Goal: Information Seeking & Learning: Learn about a topic

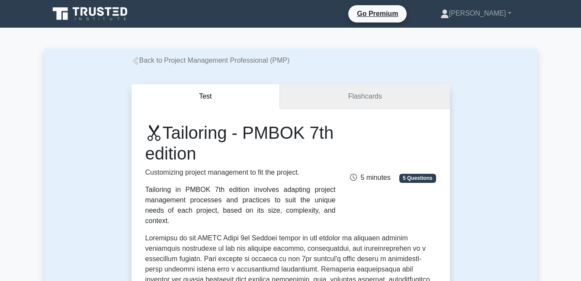
click at [346, 97] on link "Flashcards" at bounding box center [365, 96] width 170 height 25
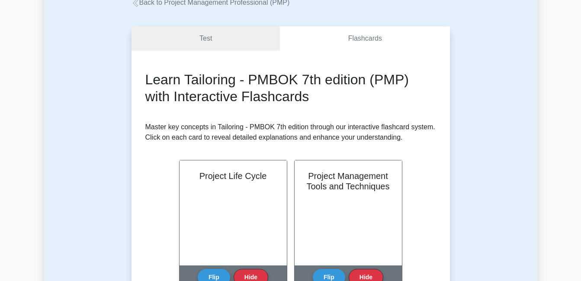
scroll to position [87, 0]
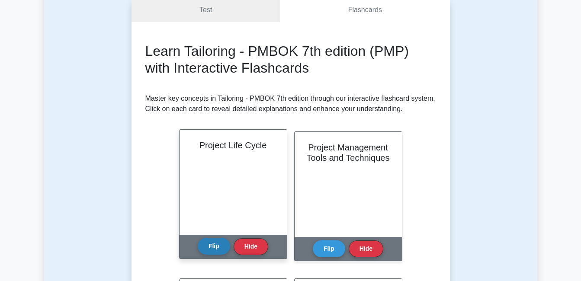
click at [212, 245] on button "Flip" at bounding box center [214, 246] width 32 height 17
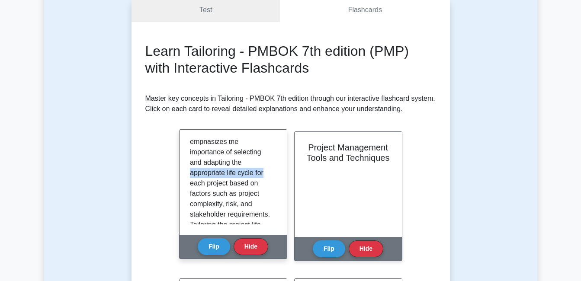
drag, startPoint x: 277, startPoint y: 167, endPoint x: 277, endPoint y: 172, distance: 5.2
click at [277, 172] on div "The project life cycle is a key concept in tailoring project management approac…" at bounding box center [233, 182] width 107 height 105
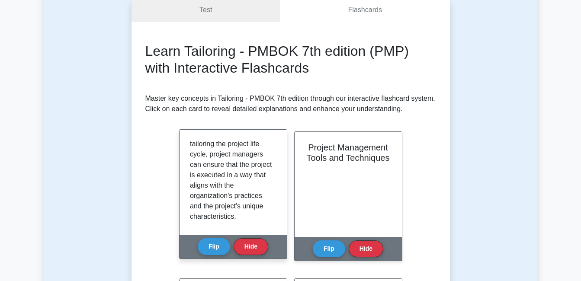
scroll to position [317, 0]
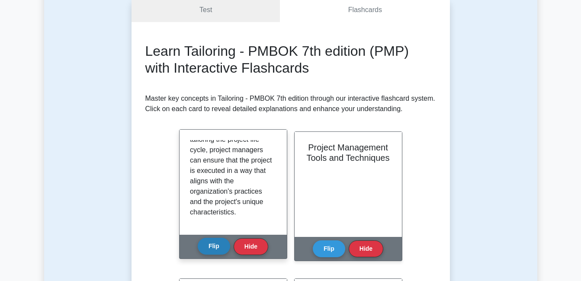
click at [215, 245] on button "Flip" at bounding box center [214, 246] width 32 height 17
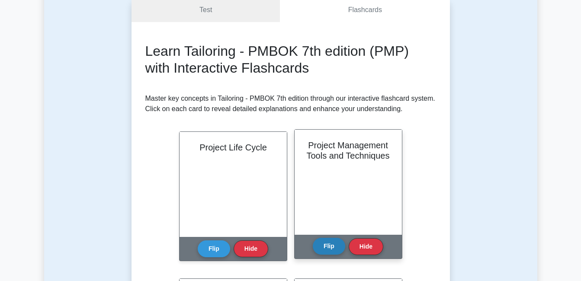
click at [335, 251] on button "Flip" at bounding box center [329, 246] width 32 height 17
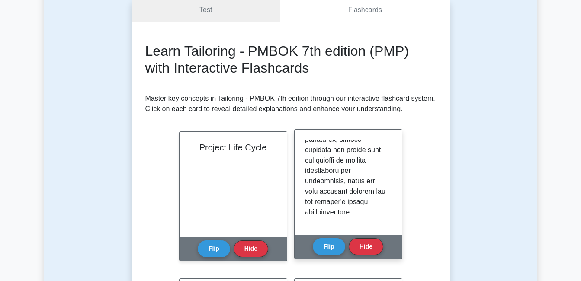
scroll to position [130, 0]
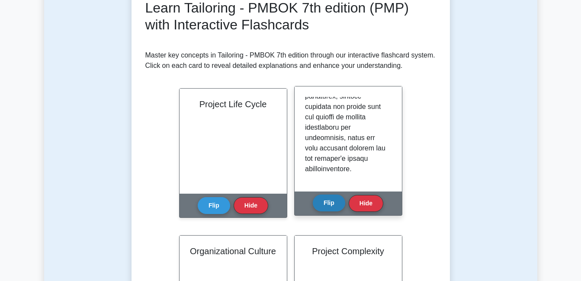
click at [328, 202] on button "Flip" at bounding box center [329, 203] width 32 height 17
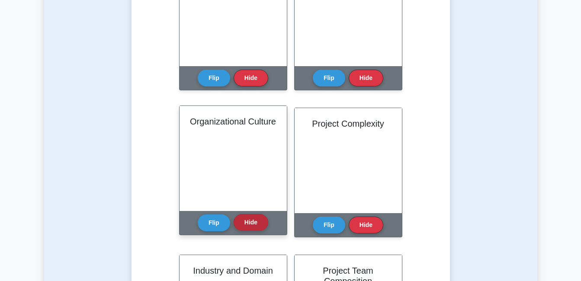
scroll to position [260, 0]
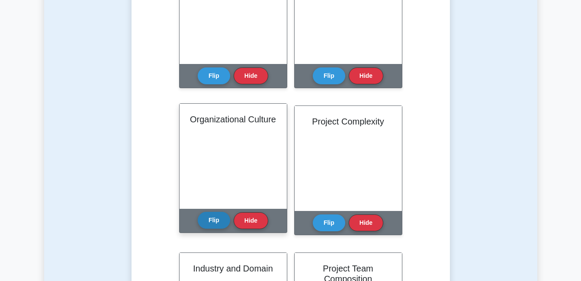
click at [218, 219] on button "Flip" at bounding box center [214, 220] width 32 height 17
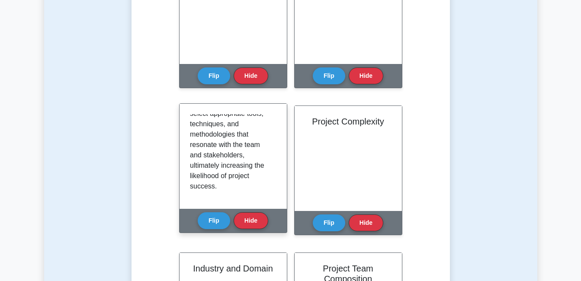
scroll to position [379, 0]
click at [208, 218] on button "Flip" at bounding box center [214, 220] width 32 height 17
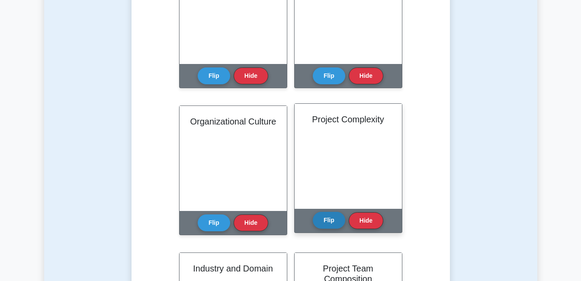
click at [327, 221] on button "Flip" at bounding box center [329, 220] width 32 height 17
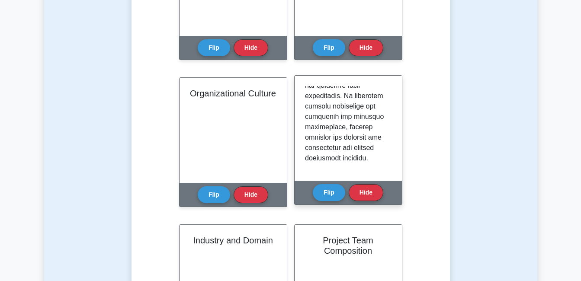
scroll to position [303, 0]
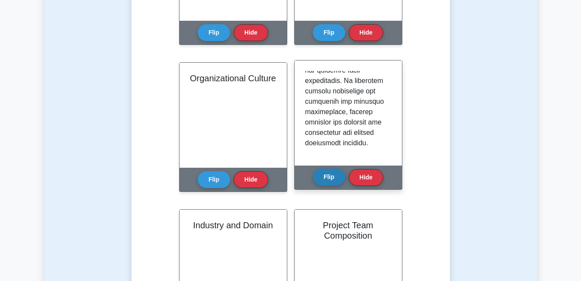
click at [325, 180] on button "Flip" at bounding box center [329, 177] width 32 height 17
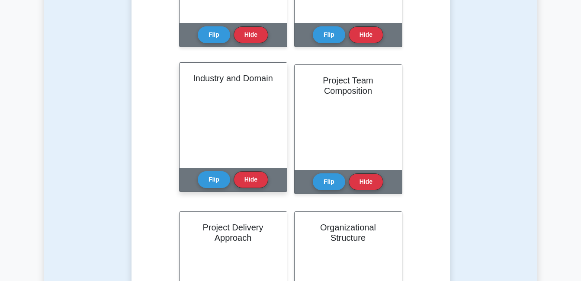
scroll to position [433, 0]
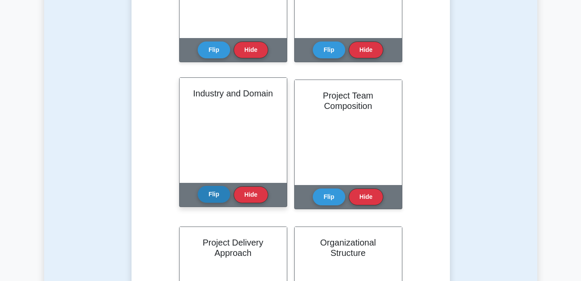
click at [217, 194] on button "Flip" at bounding box center [214, 194] width 32 height 17
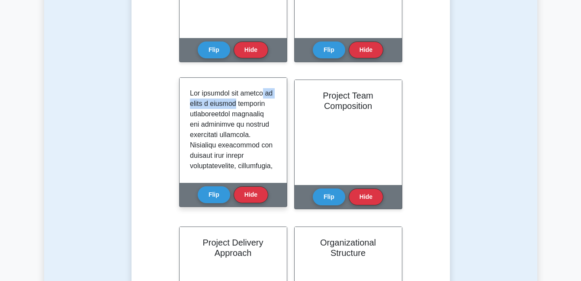
drag, startPoint x: 277, startPoint y: 94, endPoint x: 280, endPoint y: 103, distance: 9.4
click at [280, 103] on div at bounding box center [233, 130] width 107 height 105
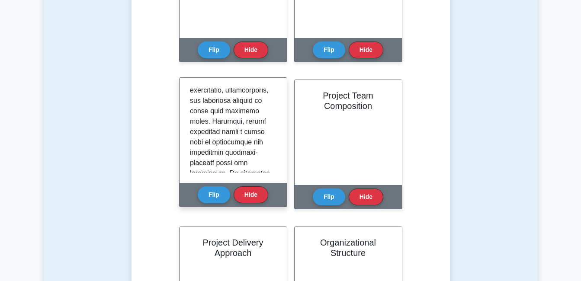
scroll to position [372, 0]
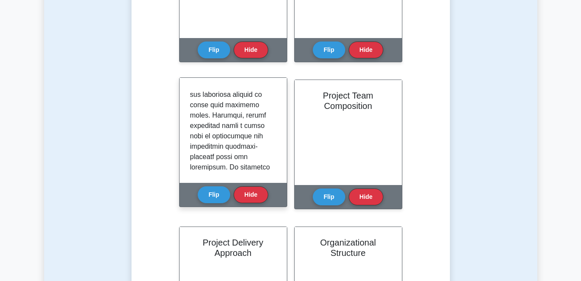
click at [274, 150] on div at bounding box center [233, 130] width 107 height 105
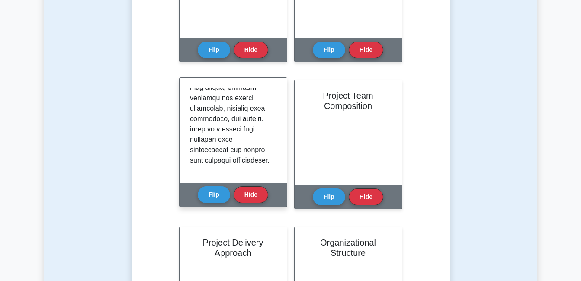
scroll to position [535, 0]
click at [211, 193] on button "Flip" at bounding box center [214, 194] width 32 height 17
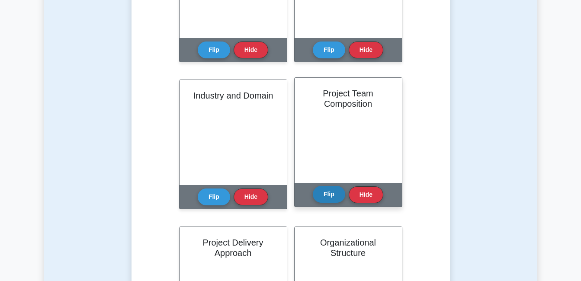
click at [332, 196] on button "Flip" at bounding box center [329, 194] width 32 height 17
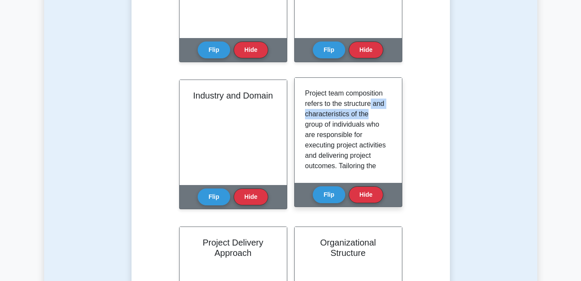
drag, startPoint x: 392, startPoint y: 102, endPoint x: 390, endPoint y: 110, distance: 8.4
click at [390, 110] on div "Project team composition refers to the structure and characteristics of the gro…" at bounding box center [348, 130] width 107 height 105
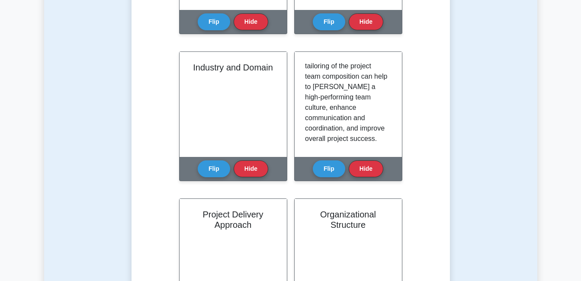
scroll to position [476, 0]
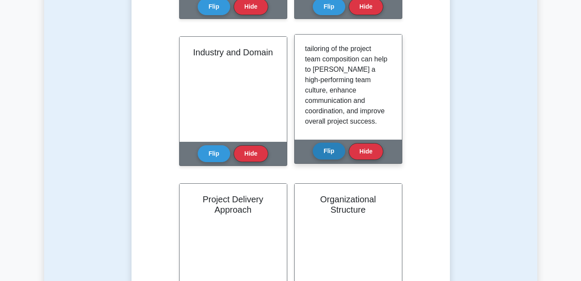
click at [336, 154] on button "Flip" at bounding box center [329, 151] width 32 height 17
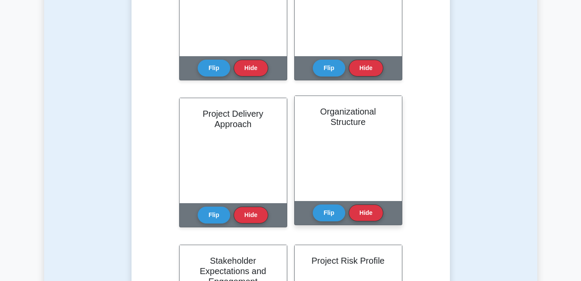
scroll to position [562, 0]
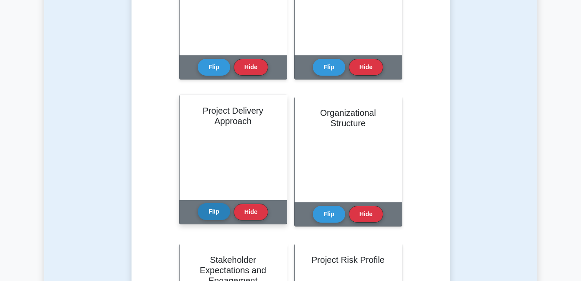
click at [216, 209] on button "Flip" at bounding box center [214, 211] width 32 height 17
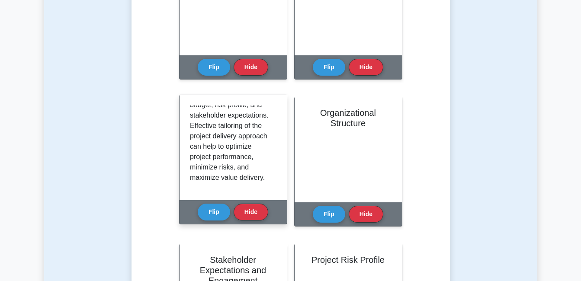
scroll to position [338, 0]
click at [214, 212] on button "Flip" at bounding box center [214, 211] width 32 height 17
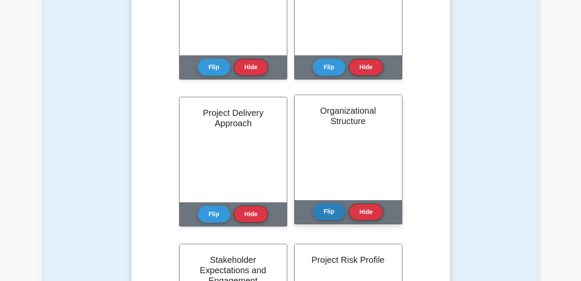
click at [317, 208] on button "Flip" at bounding box center [329, 211] width 32 height 17
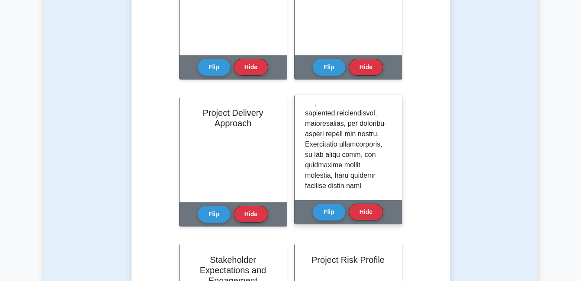
scroll to position [312, 0]
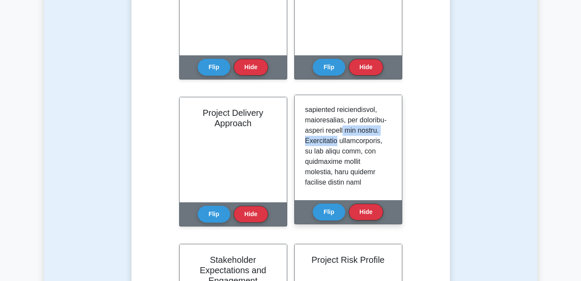
drag, startPoint x: 391, startPoint y: 154, endPoint x: 392, endPoint y: 160, distance: 5.3
click at [392, 160] on div at bounding box center [348, 147] width 107 height 105
click at [371, 174] on p at bounding box center [346, 68] width 83 height 550
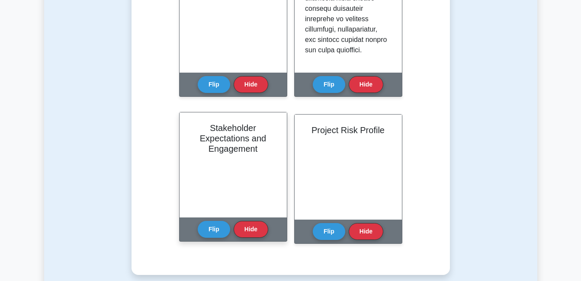
scroll to position [735, 0]
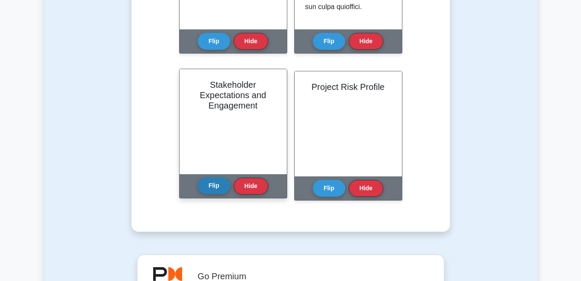
click at [219, 187] on button "Flip" at bounding box center [214, 185] width 32 height 17
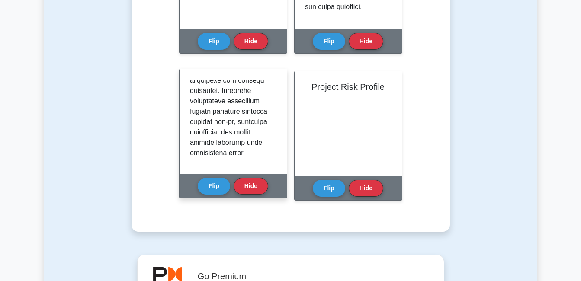
scroll to position [490, 0]
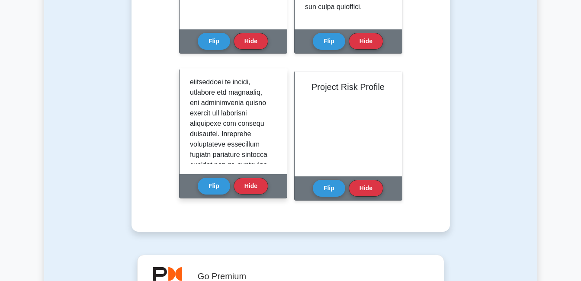
click at [277, 156] on div at bounding box center [233, 121] width 107 height 105
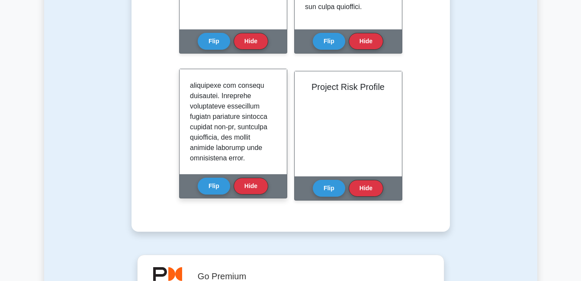
scroll to position [535, 0]
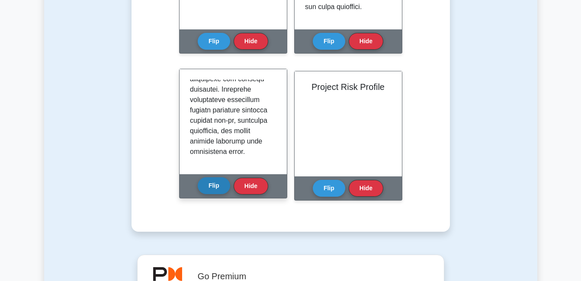
click at [215, 186] on button "Flip" at bounding box center [214, 185] width 32 height 17
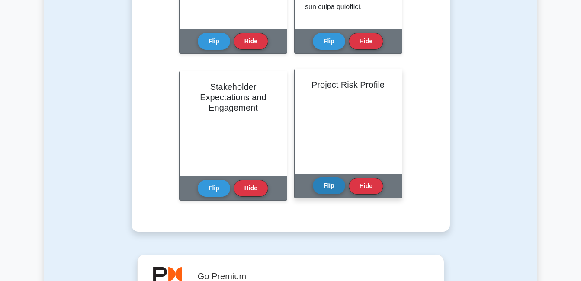
click at [323, 188] on button "Flip" at bounding box center [329, 185] width 32 height 17
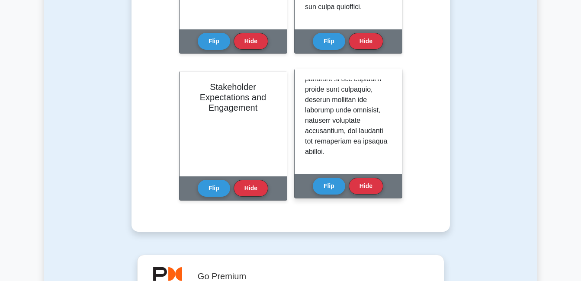
scroll to position [545, 0]
click at [327, 185] on button "Flip" at bounding box center [329, 185] width 32 height 17
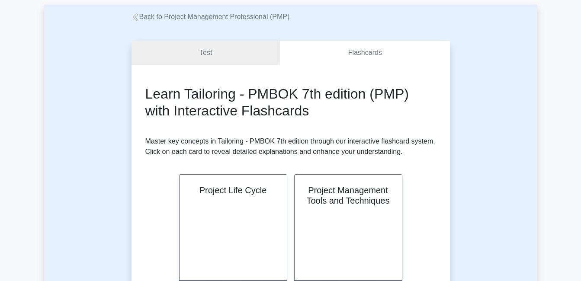
scroll to position [43, 0]
click at [209, 50] on link "Test" at bounding box center [205, 53] width 149 height 25
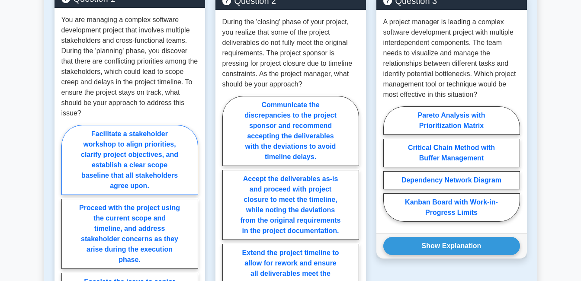
scroll to position [735, 0]
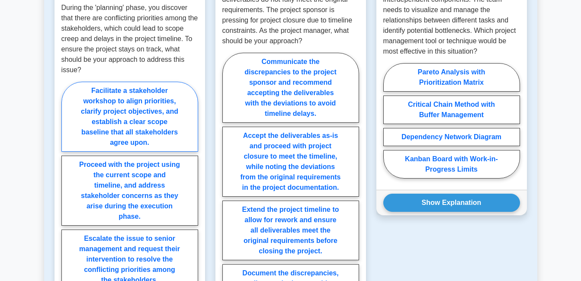
click at [69, 100] on label "Facilitate a stakeholder workshop to align priorities, clarify project objectiv…" at bounding box center [129, 117] width 137 height 70
click at [67, 233] on input "Facilitate a stakeholder workshop to align priorities, clarify project objectiv…" at bounding box center [64, 236] width 6 height 6
radio input "true"
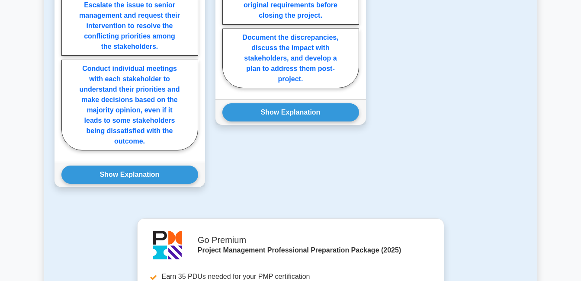
scroll to position [995, 0]
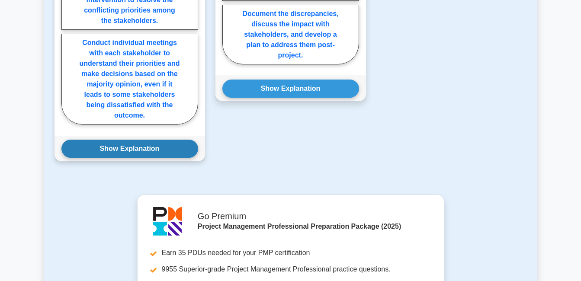
click at [119, 140] on button "Show Explanation" at bounding box center [129, 149] width 137 height 18
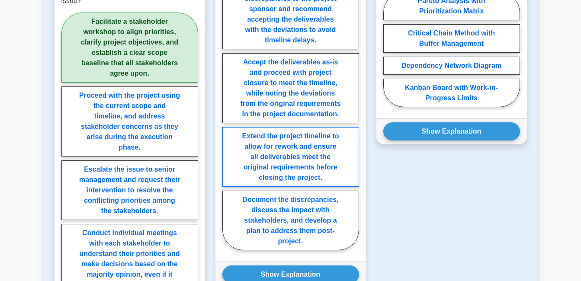
scroll to position [822, 0]
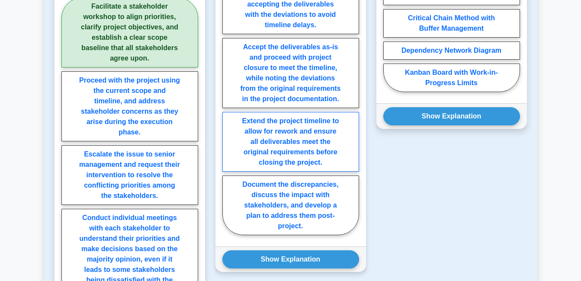
click at [335, 150] on label "Extend the project timeline to allow for rework and ensure all deliverables mee…" at bounding box center [290, 142] width 137 height 60
click at [228, 105] on input "Extend the project timeline to allow for rework and ensure all deliverables mee…" at bounding box center [225, 102] width 6 height 6
radio input "true"
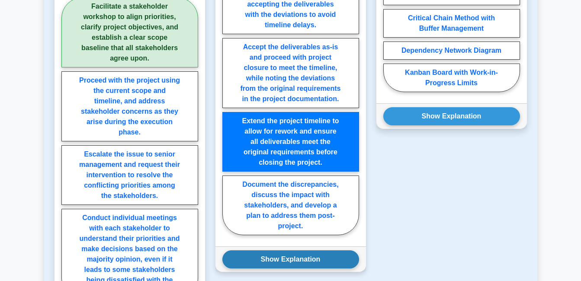
click at [298, 250] on button "Show Explanation" at bounding box center [290, 259] width 137 height 18
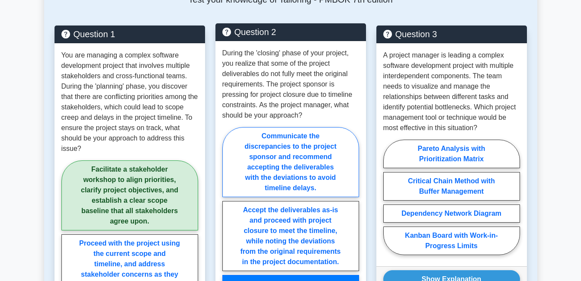
scroll to position [649, 0]
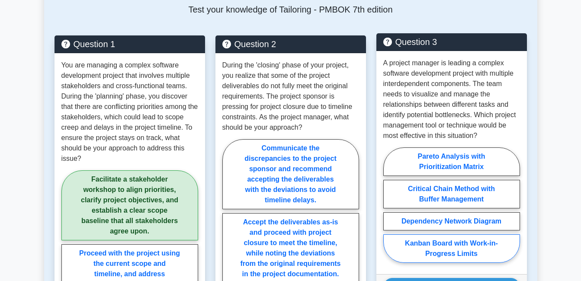
click at [481, 243] on label "Kanban Board with Work-in-Progress Limits" at bounding box center [451, 248] width 137 height 29
click at [389, 211] on input "Kanban Board with Work-in-Progress Limits" at bounding box center [386, 208] width 6 height 6
radio input "true"
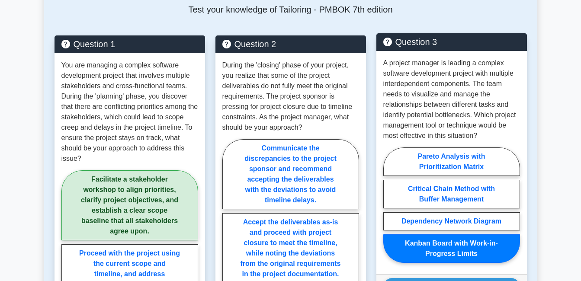
scroll to position [692, 0]
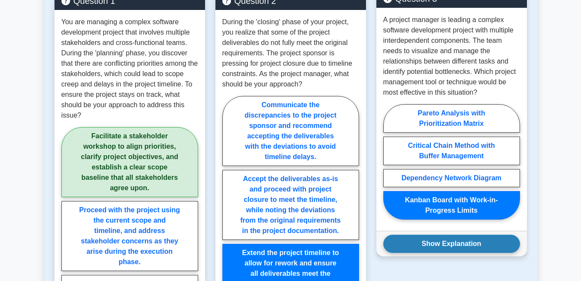
click at [450, 238] on button "Show Explanation" at bounding box center [451, 244] width 137 height 18
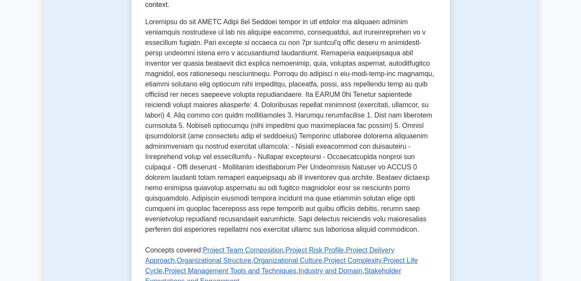
scroll to position [389, 0]
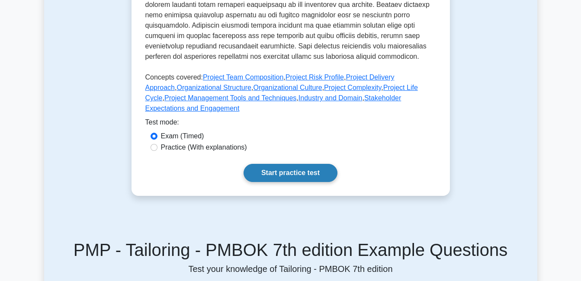
click at [281, 164] on link "Start practice test" at bounding box center [291, 173] width 94 height 18
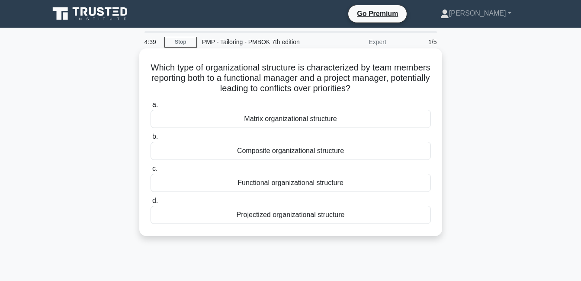
click at [267, 123] on div "Matrix organizational structure" at bounding box center [291, 119] width 280 height 18
click at [151, 108] on input "a. Matrix organizational structure" at bounding box center [151, 105] width 0 height 6
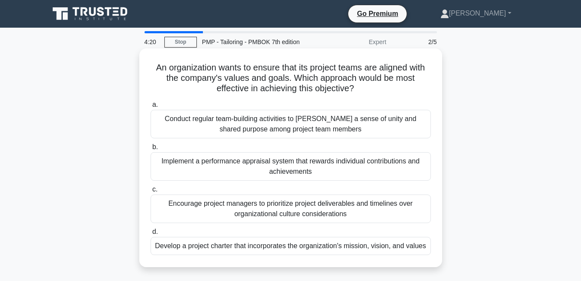
scroll to position [43, 0]
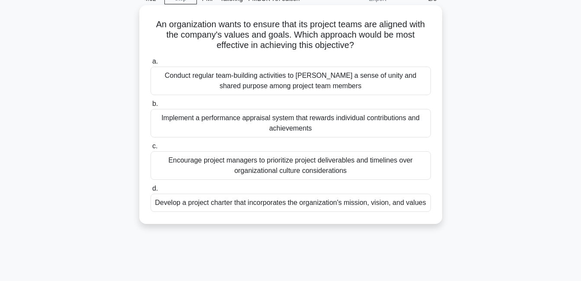
click at [189, 207] on div "Develop a project charter that incorporates the organization's mission, vision,…" at bounding box center [291, 203] width 280 height 18
click at [151, 192] on input "d. Develop a project charter that incorporates the organization's mission, visi…" at bounding box center [151, 189] width 0 height 6
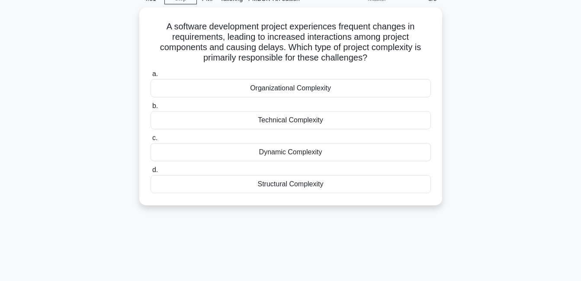
scroll to position [0, 0]
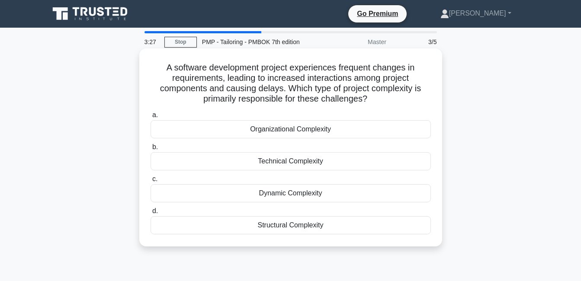
click at [281, 164] on div "Technical Complexity" at bounding box center [291, 161] width 280 height 18
click at [151, 150] on input "b. Technical Complexity" at bounding box center [151, 147] width 0 height 6
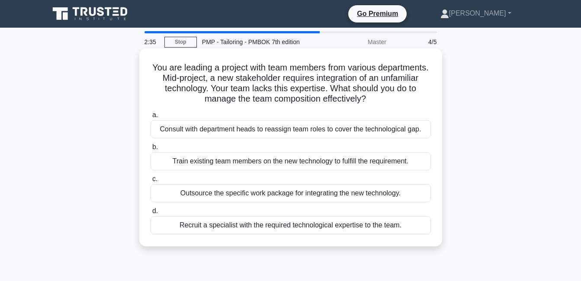
click at [216, 166] on div "Train existing team members on the new technology to fulfill the requirement." at bounding box center [291, 161] width 280 height 18
click at [151, 150] on input "b. Train existing team members on the new technology to fulfill the requirement." at bounding box center [151, 147] width 0 height 6
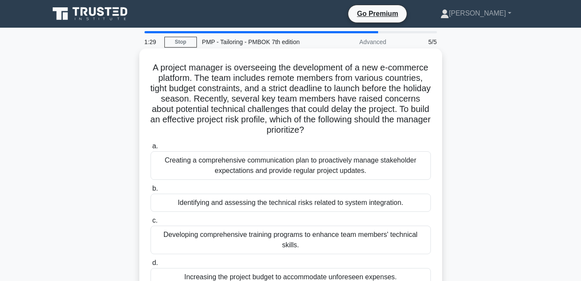
scroll to position [43, 0]
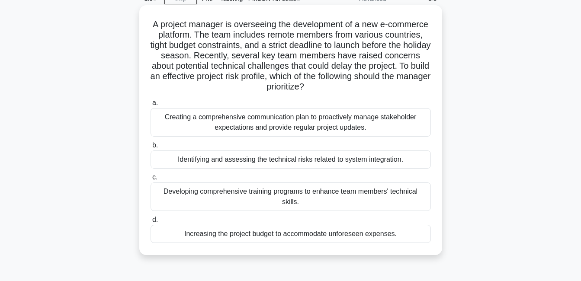
click at [219, 160] on div "Identifying and assessing the technical risks related to system integration." at bounding box center [291, 160] width 280 height 18
click at [151, 148] on input "b. Identifying and assessing the technical risks related to system integration." at bounding box center [151, 146] width 0 height 6
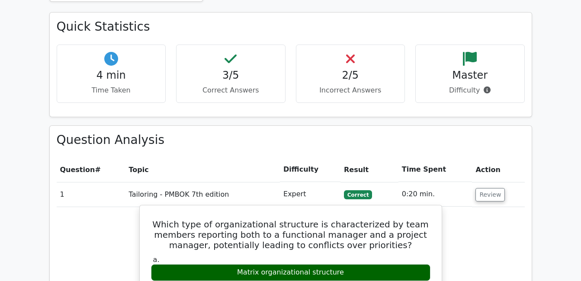
scroll to position [519, 0]
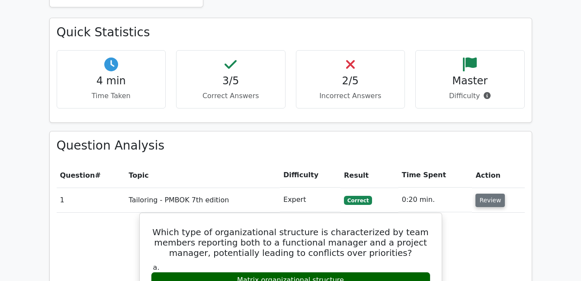
click at [483, 194] on button "Review" at bounding box center [489, 200] width 29 height 13
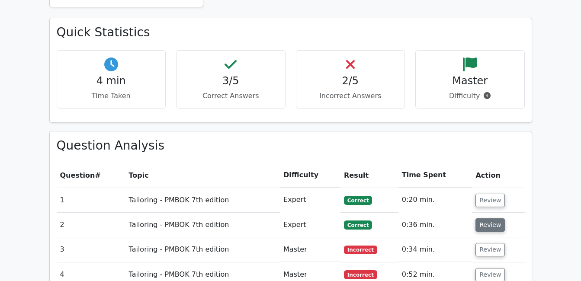
click at [490, 218] on button "Review" at bounding box center [489, 224] width 29 height 13
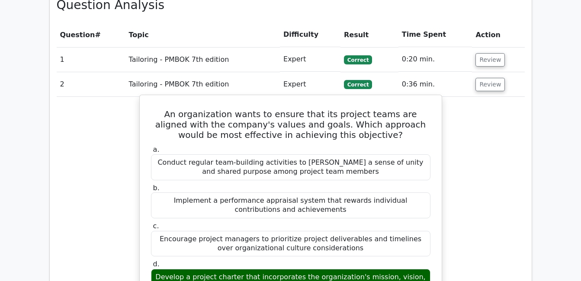
scroll to position [606, 0]
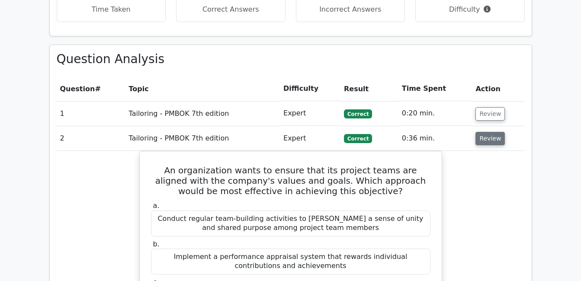
click at [487, 132] on button "Review" at bounding box center [489, 138] width 29 height 13
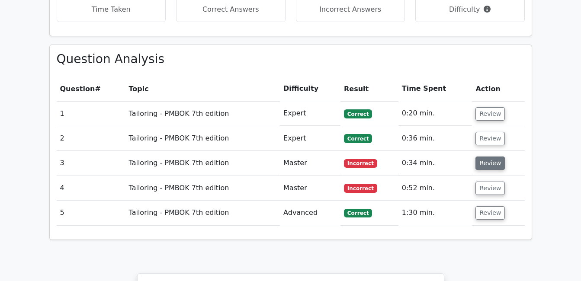
click at [486, 157] on button "Review" at bounding box center [489, 163] width 29 height 13
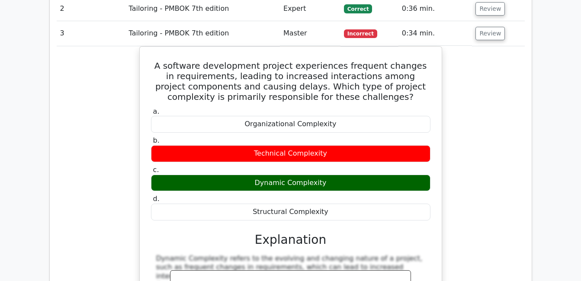
scroll to position [649, 0]
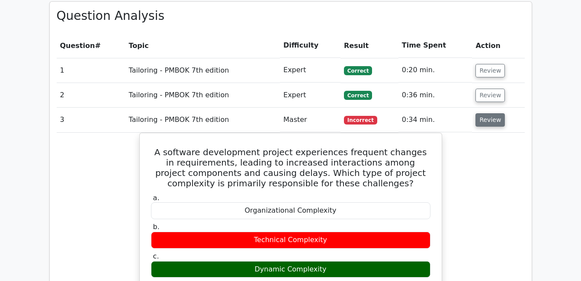
click at [483, 113] on button "Review" at bounding box center [489, 119] width 29 height 13
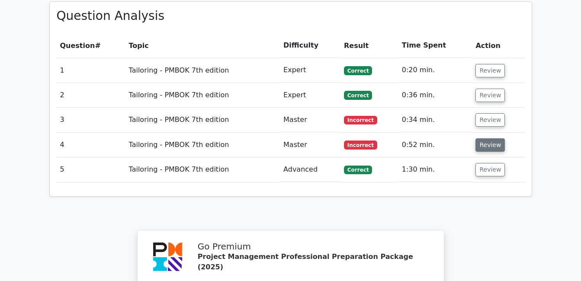
click at [485, 138] on button "Review" at bounding box center [489, 144] width 29 height 13
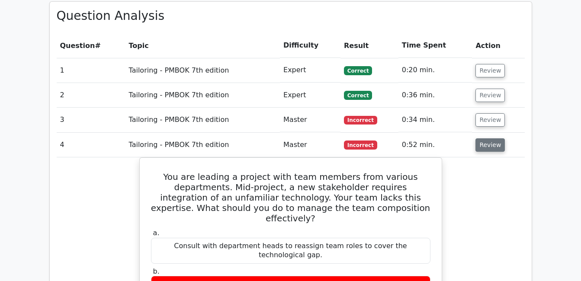
click at [487, 138] on button "Review" at bounding box center [489, 144] width 29 height 13
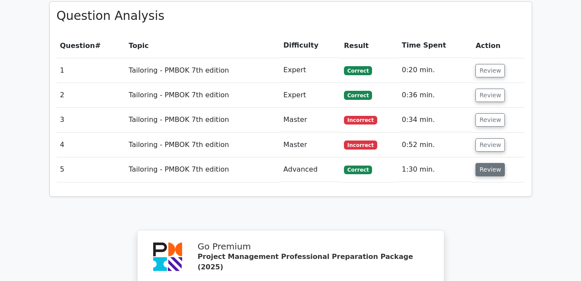
click at [488, 163] on button "Review" at bounding box center [489, 169] width 29 height 13
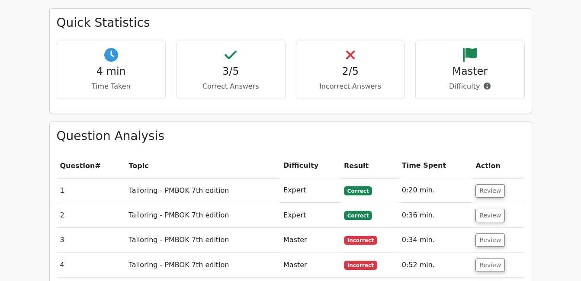
scroll to position [606, 0]
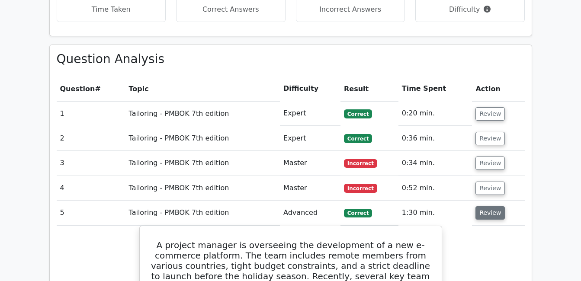
click at [483, 206] on button "Review" at bounding box center [489, 212] width 29 height 13
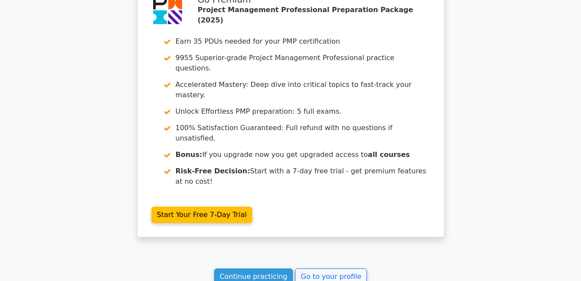
scroll to position [896, 0]
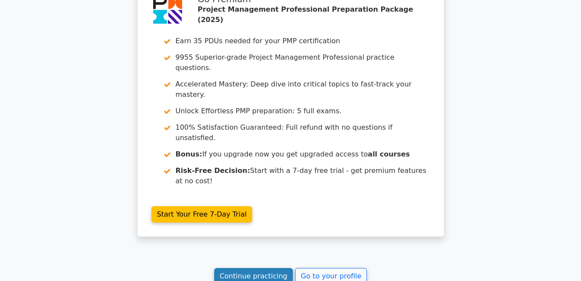
click at [256, 268] on link "Continue practicing" at bounding box center [253, 276] width 79 height 16
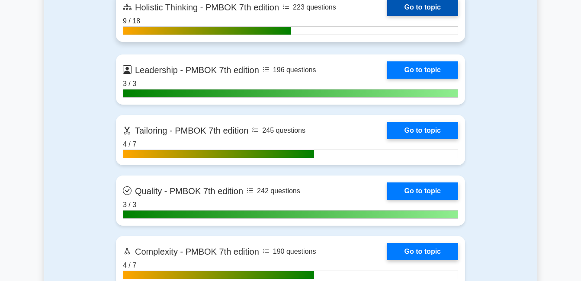
scroll to position [2768, 0]
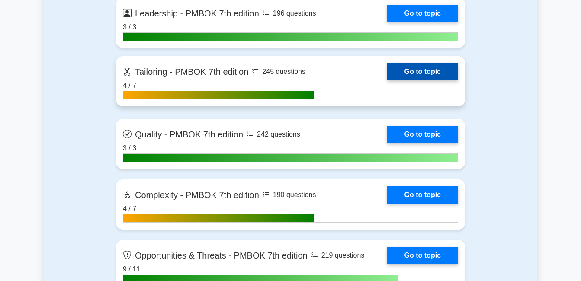
click at [393, 75] on link "Go to topic" at bounding box center [422, 71] width 71 height 17
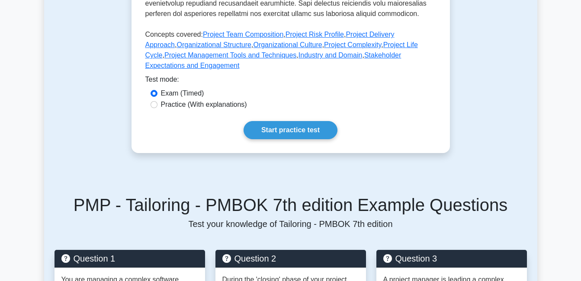
scroll to position [476, 0]
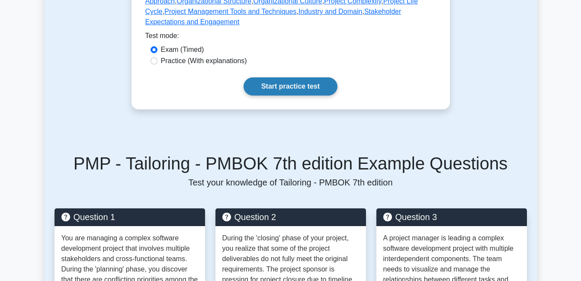
click at [300, 78] on link "Start practice test" at bounding box center [291, 86] width 94 height 18
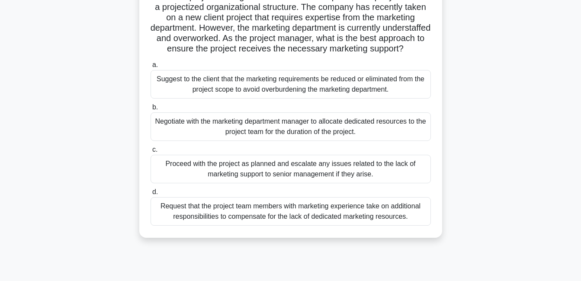
scroll to position [87, 0]
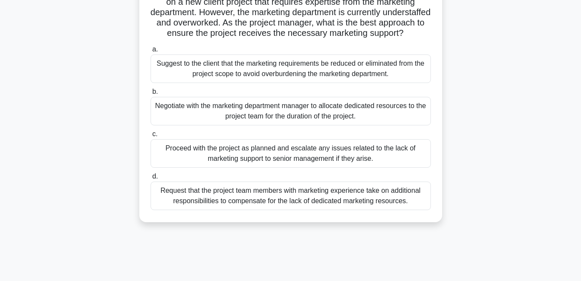
click at [234, 210] on div "Request that the project team members with marketing experience take on additio…" at bounding box center [291, 196] width 280 height 29
click at [151, 180] on input "d. Request that the project team members with marketing experience take on addi…" at bounding box center [151, 177] width 0 height 6
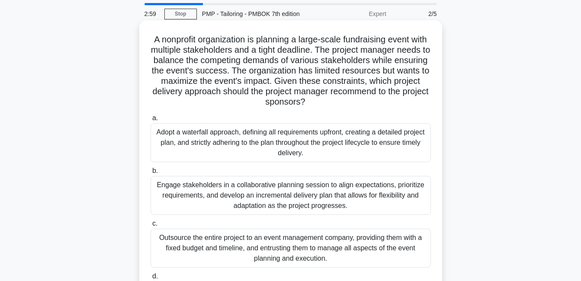
scroll to position [43, 0]
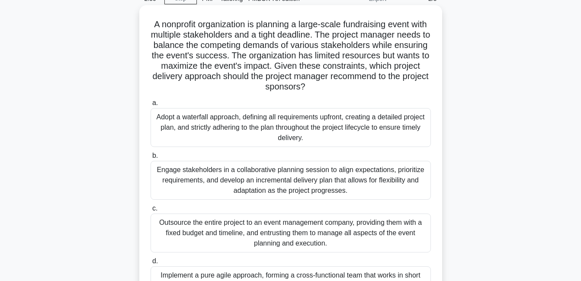
click at [180, 194] on div "Engage stakeholders in a collaborative planning session to align expectations, …" at bounding box center [291, 180] width 280 height 39
click at [151, 159] on input "b. Engage stakeholders in a collaborative planning session to align expectation…" at bounding box center [151, 156] width 0 height 6
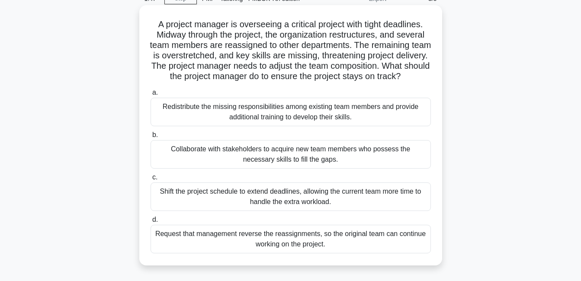
click at [208, 169] on div "Collaborate with stakeholders to acquire new team members who possess the neces…" at bounding box center [291, 154] width 280 height 29
click at [151, 138] on input "b. Collaborate with stakeholders to acquire new team members who possess the ne…" at bounding box center [151, 135] width 0 height 6
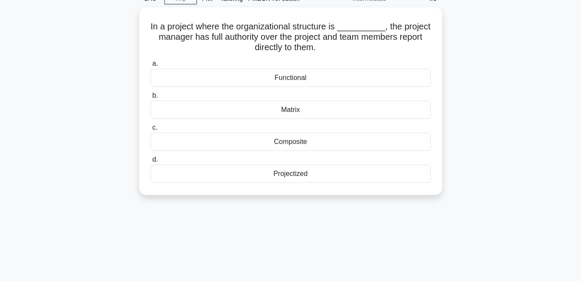
scroll to position [0, 0]
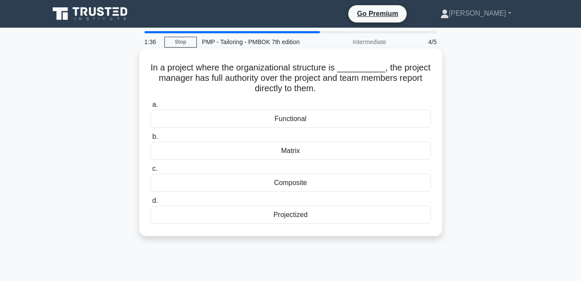
click at [295, 217] on div "Projectized" at bounding box center [291, 215] width 280 height 18
click at [151, 204] on input "d. Projectized" at bounding box center [151, 201] width 0 height 6
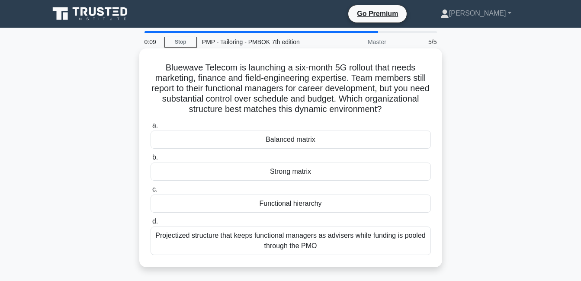
click at [314, 141] on div "Balanced matrix" at bounding box center [291, 140] width 280 height 18
click at [151, 128] on input "a. Balanced matrix" at bounding box center [151, 126] width 0 height 6
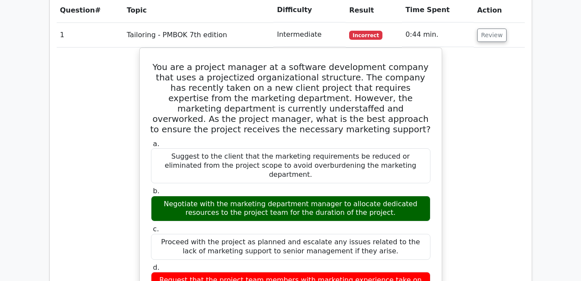
scroll to position [606, 0]
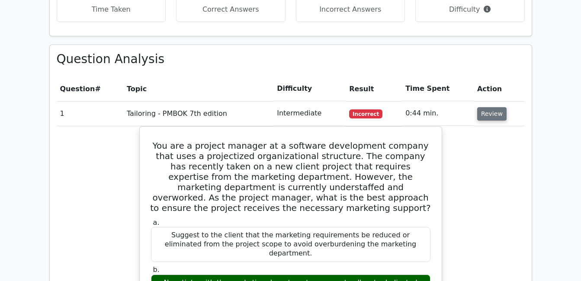
click at [484, 107] on button "Review" at bounding box center [491, 113] width 29 height 13
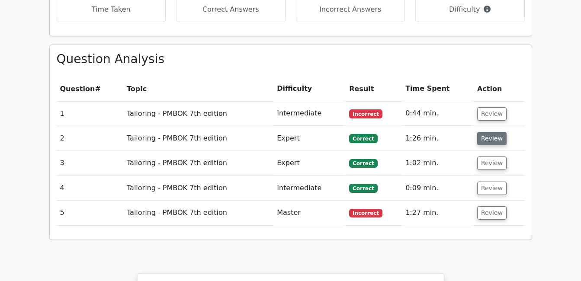
click at [491, 132] on button "Review" at bounding box center [491, 138] width 29 height 13
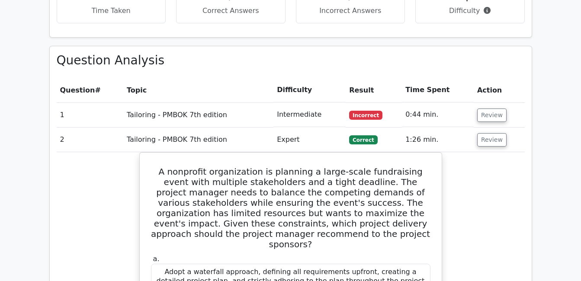
scroll to position [562, 0]
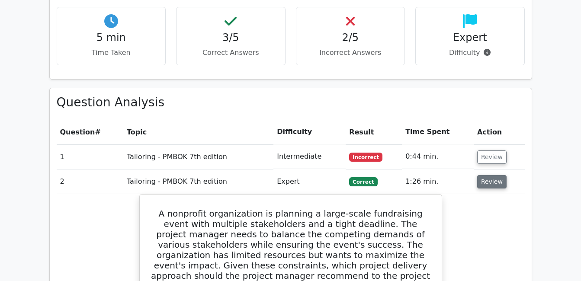
click at [485, 175] on button "Review" at bounding box center [491, 181] width 29 height 13
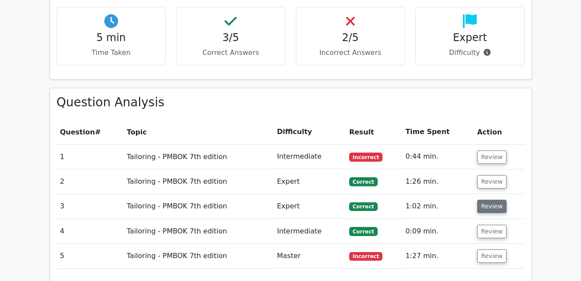
click at [487, 200] on button "Review" at bounding box center [491, 206] width 29 height 13
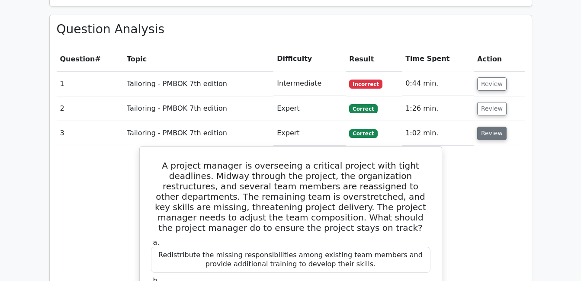
scroll to position [606, 0]
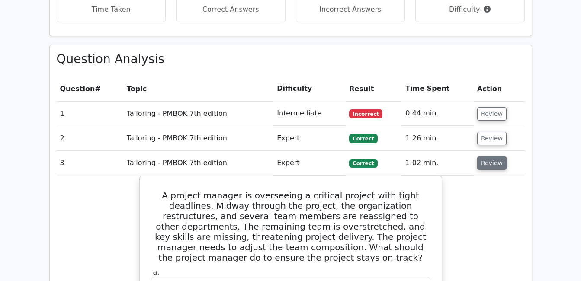
click at [484, 157] on button "Review" at bounding box center [491, 163] width 29 height 13
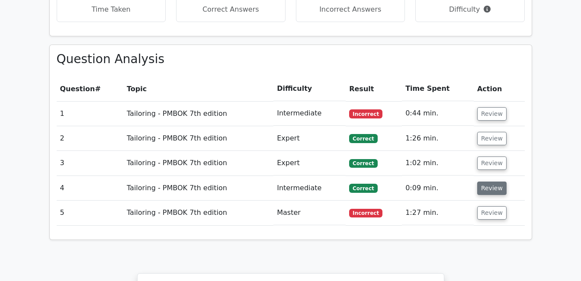
click at [494, 182] on button "Review" at bounding box center [491, 188] width 29 height 13
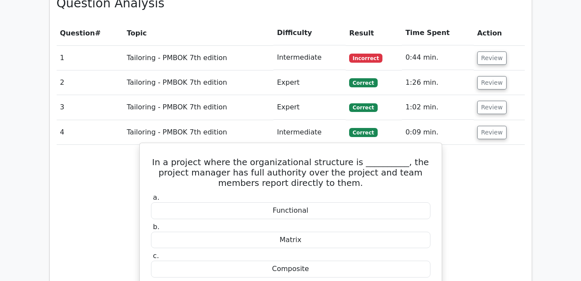
scroll to position [649, 0]
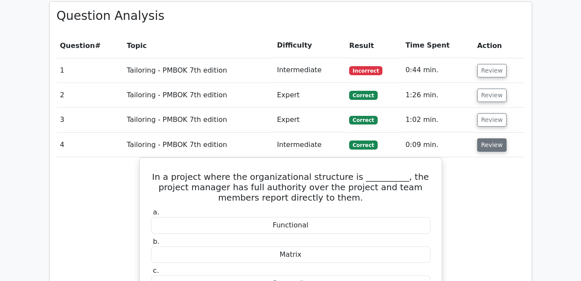
click at [487, 138] on button "Review" at bounding box center [491, 144] width 29 height 13
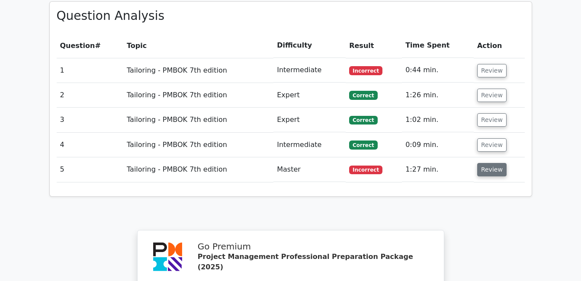
click at [485, 163] on button "Review" at bounding box center [491, 169] width 29 height 13
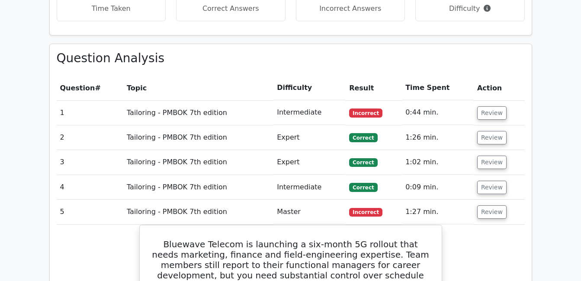
scroll to position [606, 0]
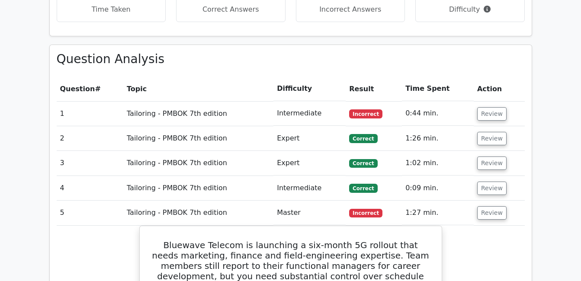
click at [493, 201] on td "Review" at bounding box center [499, 213] width 51 height 25
click at [494, 206] on button "Review" at bounding box center [491, 212] width 29 height 13
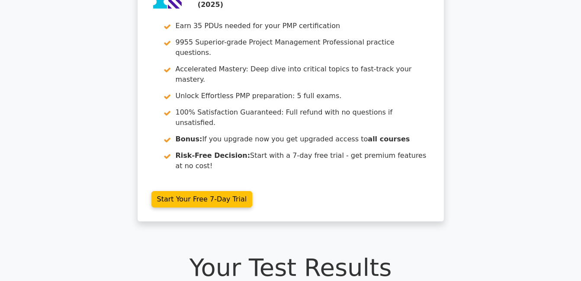
scroll to position [0, 0]
